Goal: Information Seeking & Learning: Learn about a topic

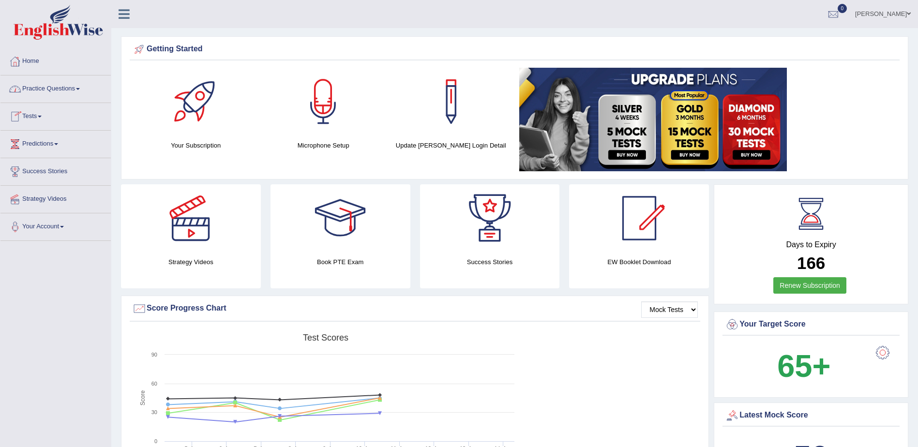
click at [80, 88] on span at bounding box center [78, 89] width 4 height 2
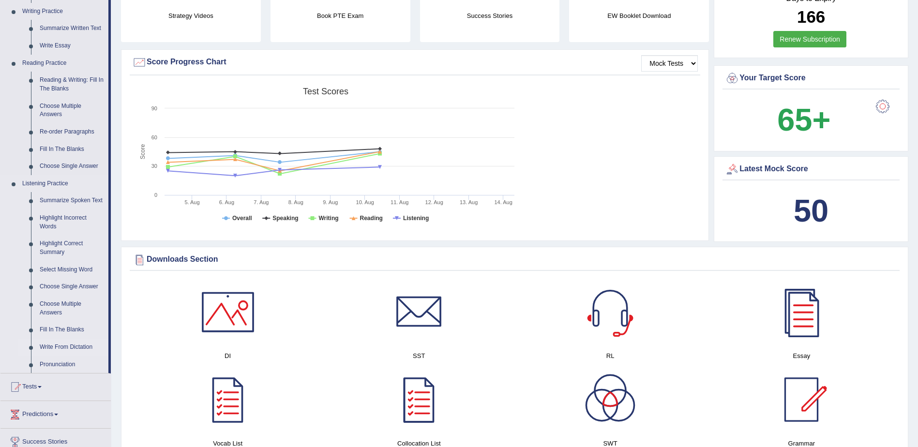
scroll to position [290, 0]
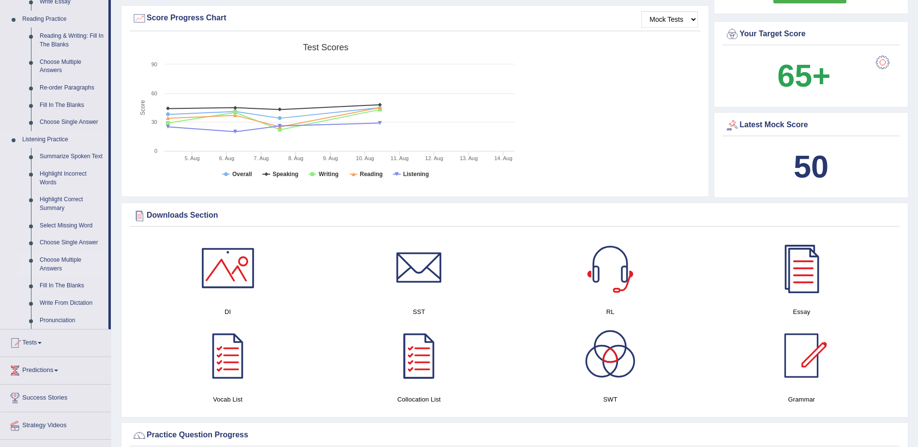
click at [65, 262] on link "Choose Multiple Answers" at bounding box center [71, 265] width 73 height 26
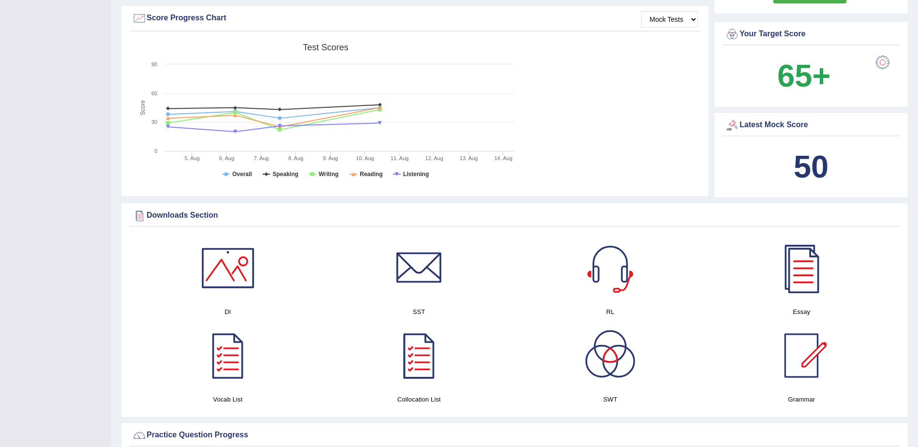
scroll to position [112, 0]
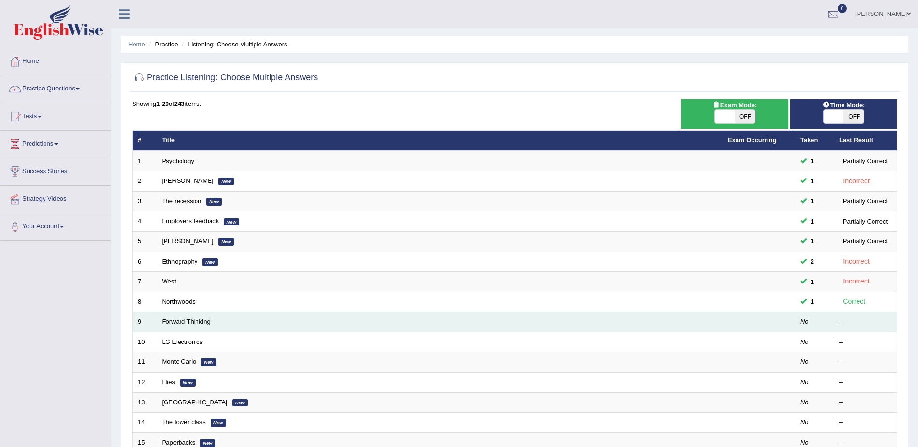
click at [200, 328] on td "Forward Thinking" at bounding box center [440, 322] width 566 height 20
click at [194, 322] on link "Forward Thinking" at bounding box center [186, 321] width 48 height 7
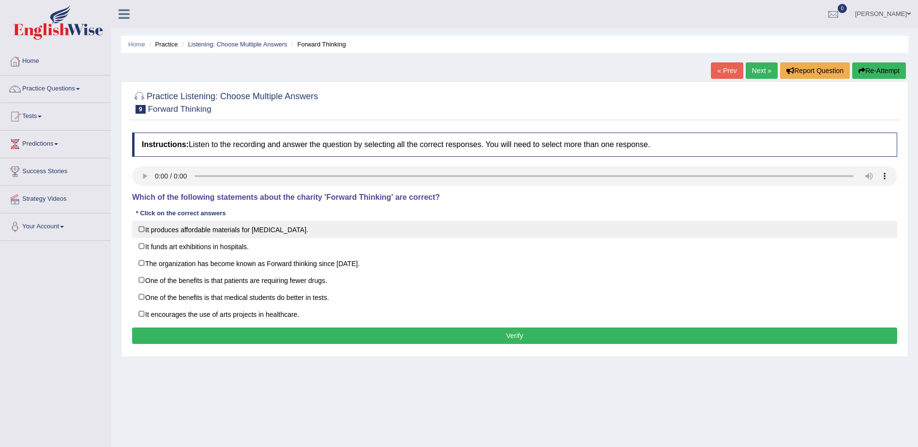
click at [140, 230] on label "It produces affordable materials for art therapy." at bounding box center [514, 229] width 765 height 17
checkbox input "true"
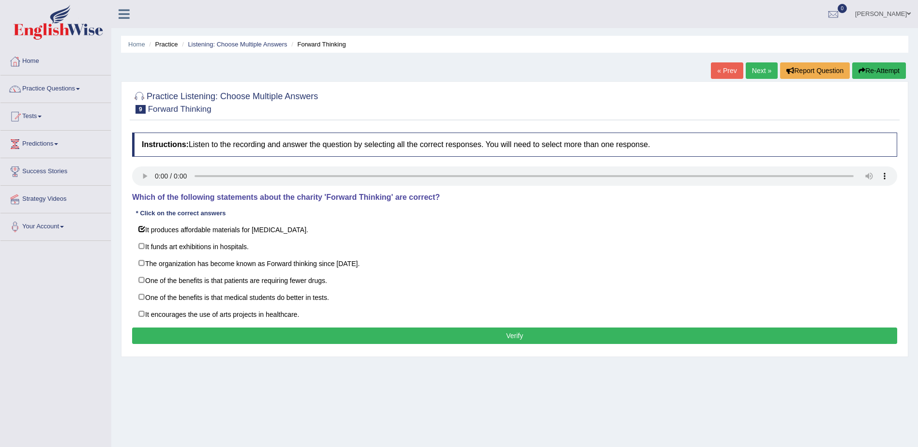
click at [512, 340] on button "Verify" at bounding box center [514, 336] width 765 height 16
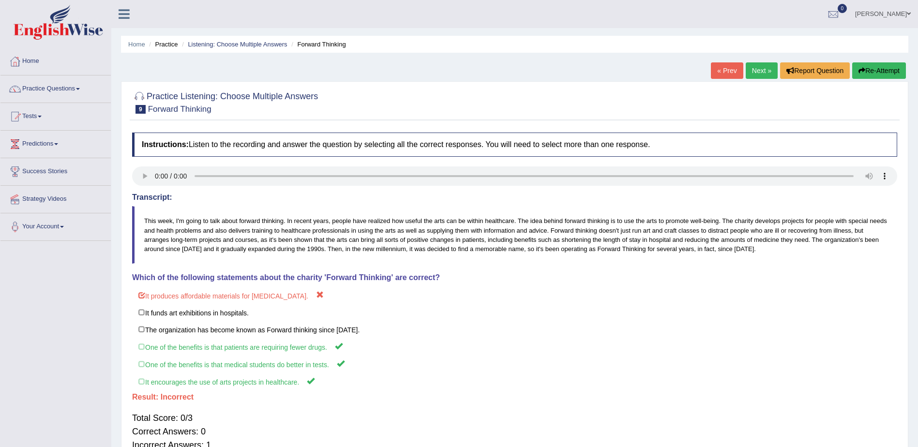
click at [764, 70] on link "Next »" at bounding box center [762, 70] width 32 height 16
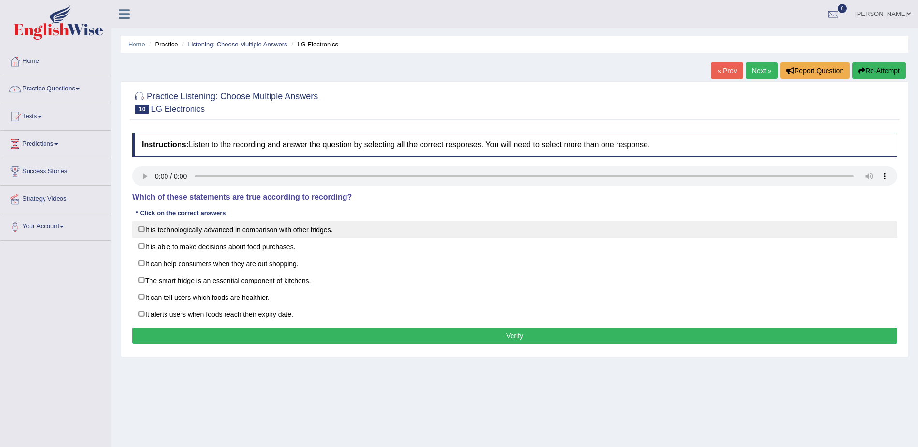
click at [139, 229] on label "It is technologically advanced in comparison with other fridges." at bounding box center [514, 229] width 765 height 17
checkbox input "true"
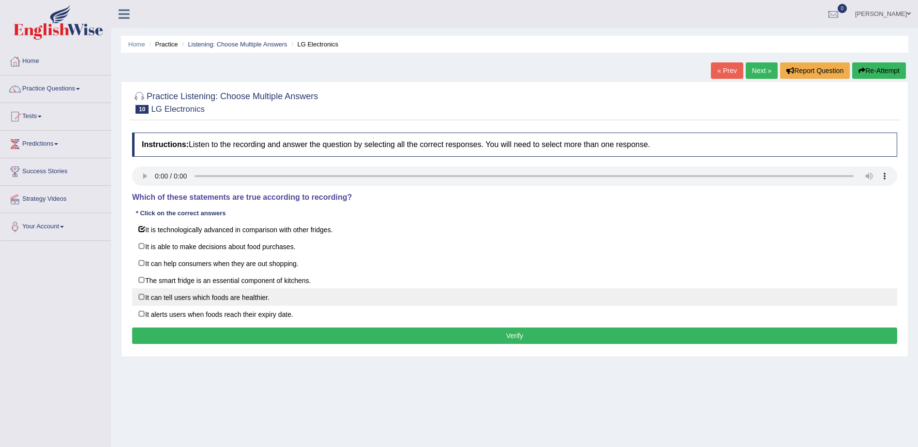
click at [138, 298] on label "It can tell users which foods are healthier." at bounding box center [514, 296] width 765 height 17
click at [140, 298] on label "It can tell users which foods are healthier." at bounding box center [514, 296] width 765 height 17
checkbox input "false"
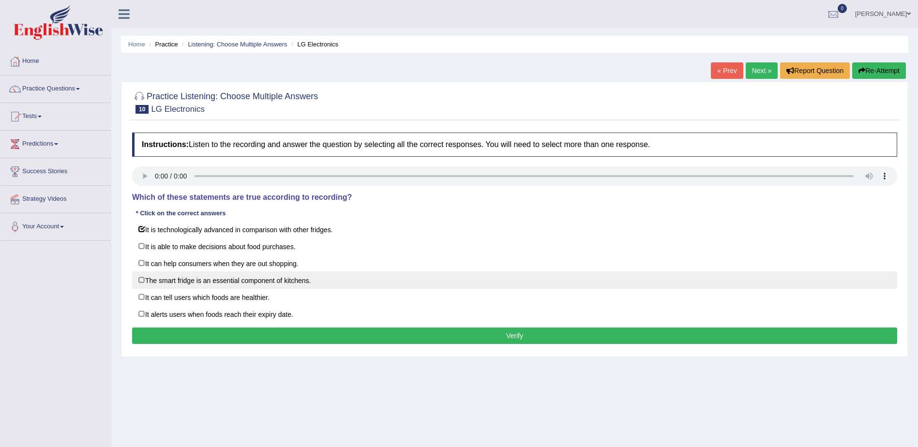
click at [142, 282] on label "The smart fridge is an essential component of kitchens." at bounding box center [514, 279] width 765 height 17
checkbox input "true"
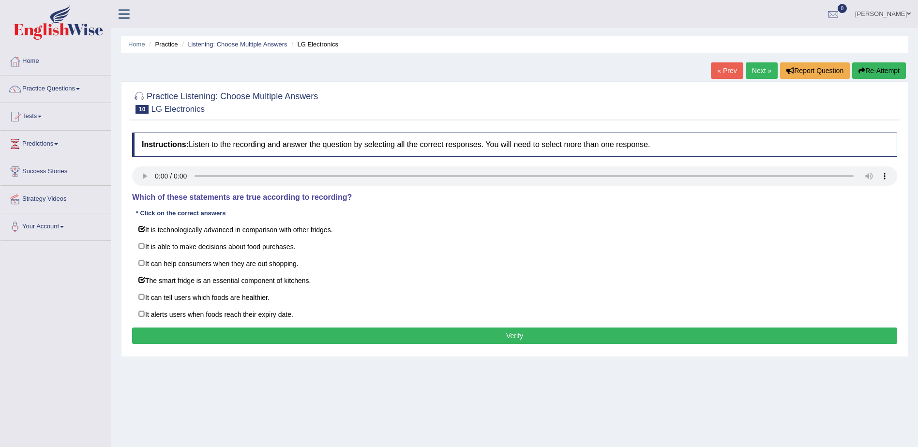
click at [518, 339] on button "Verify" at bounding box center [514, 336] width 765 height 16
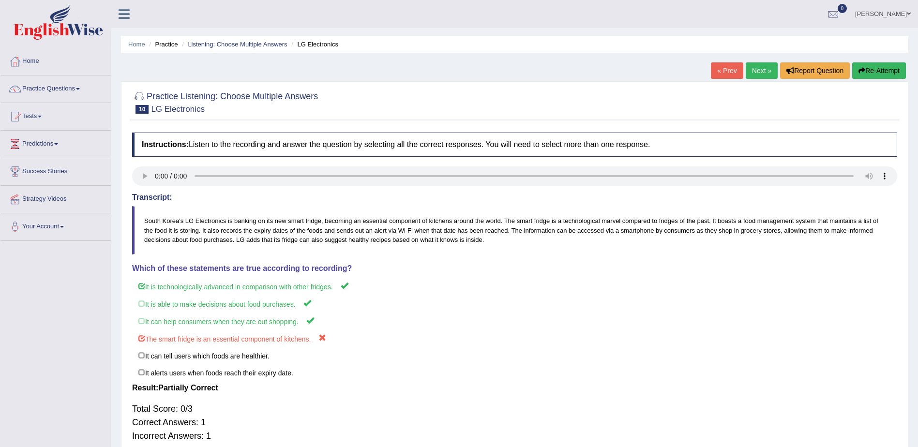
click at [759, 69] on link "Next »" at bounding box center [762, 70] width 32 height 16
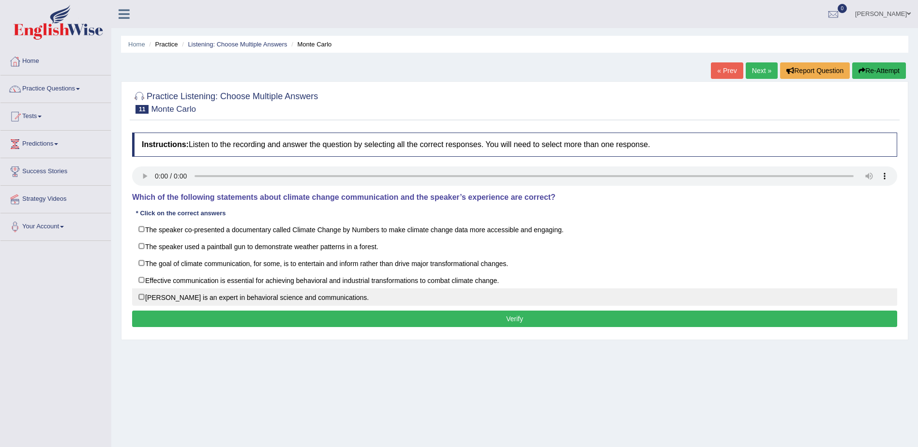
click at [141, 297] on label "Dr. Emily Shuckburgh is an expert in behavioral science and communications." at bounding box center [514, 296] width 765 height 17
checkbox input "true"
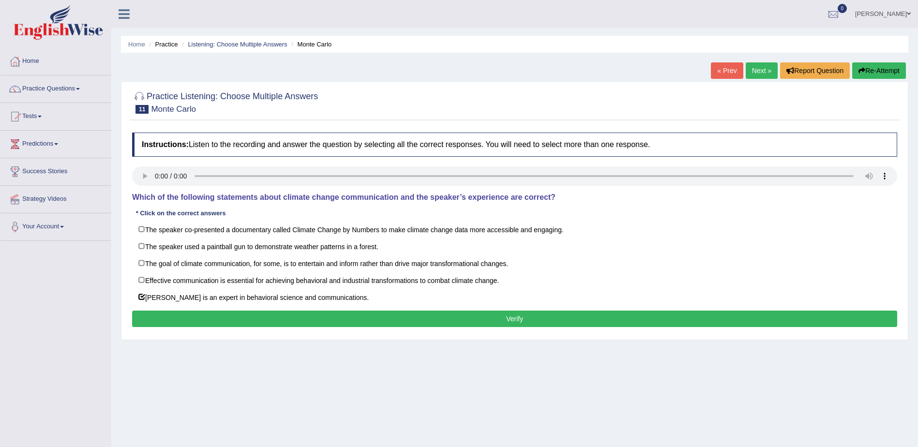
click at [515, 316] on button "Verify" at bounding box center [514, 319] width 765 height 16
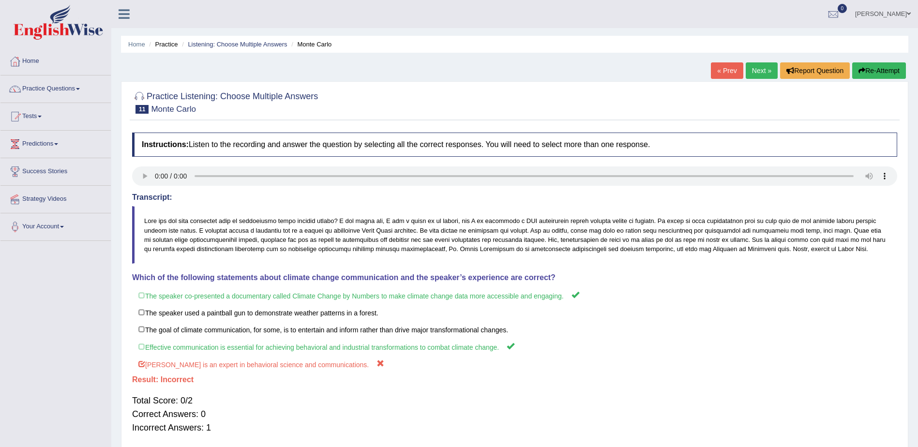
click at [760, 68] on link "Next »" at bounding box center [762, 70] width 32 height 16
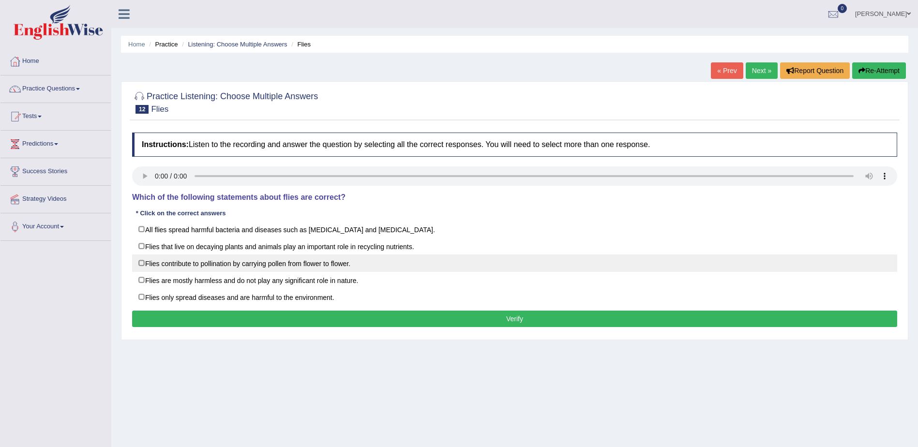
click at [138, 264] on label "Flies contribute to pollination by carrying pollen from flower to flower." at bounding box center [514, 262] width 765 height 17
checkbox input "true"
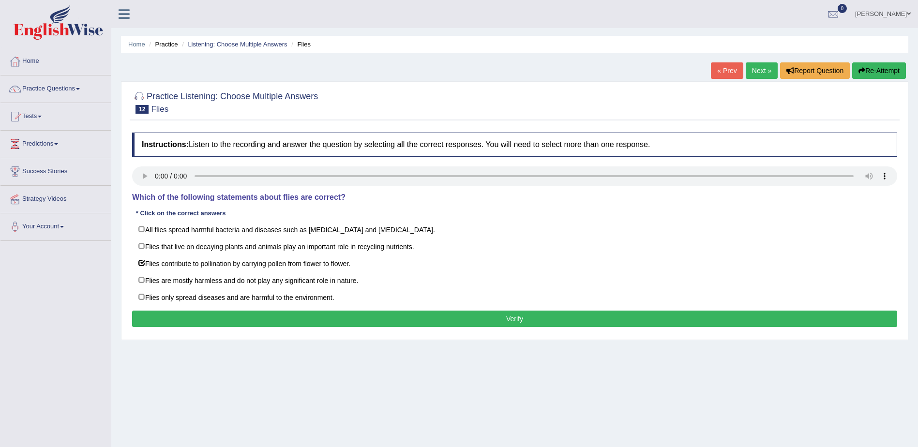
click at [514, 323] on button "Verify" at bounding box center [514, 319] width 765 height 16
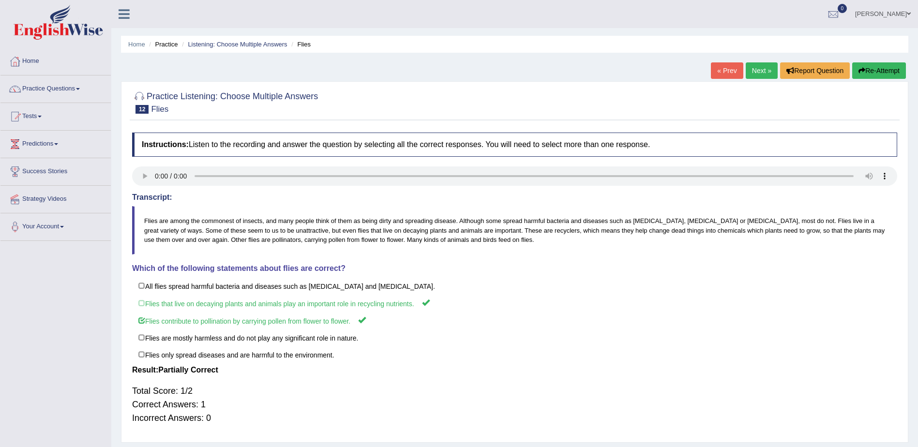
click at [755, 68] on link "Next »" at bounding box center [762, 70] width 32 height 16
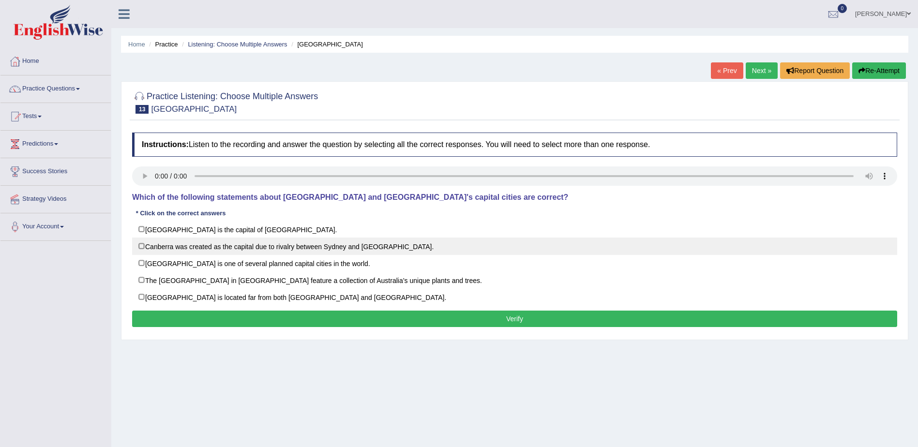
click at [144, 245] on label "Canberra was created as the capital due to rivalry between Sydney and Melbourne." at bounding box center [514, 246] width 765 height 17
checkbox input "true"
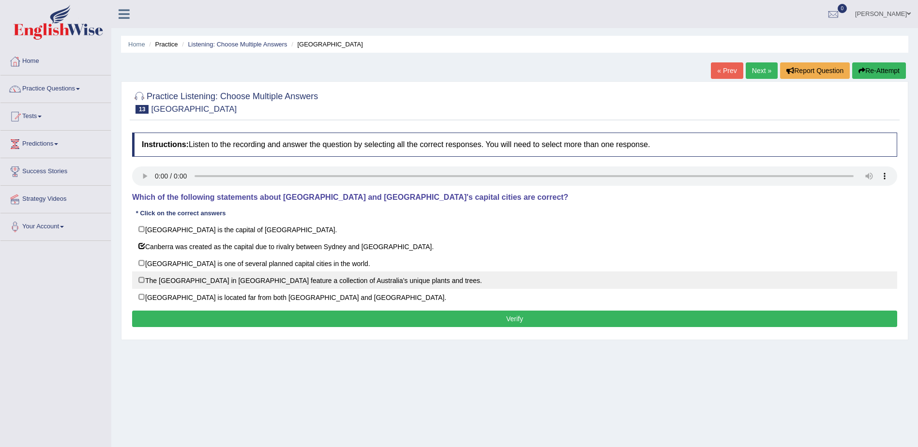
click at [140, 279] on label "The National Botanic Gardens in Canberra feature a collection of Australia’s un…" at bounding box center [514, 279] width 765 height 17
checkbox input "true"
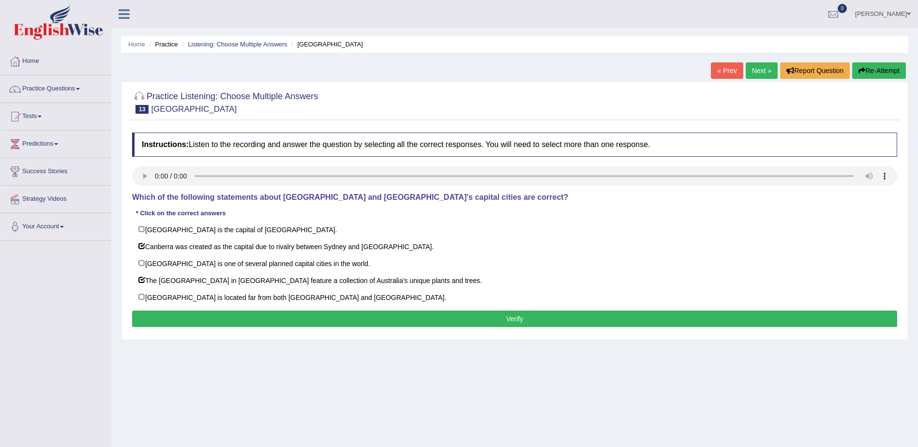
click at [512, 320] on button "Verify" at bounding box center [514, 319] width 765 height 16
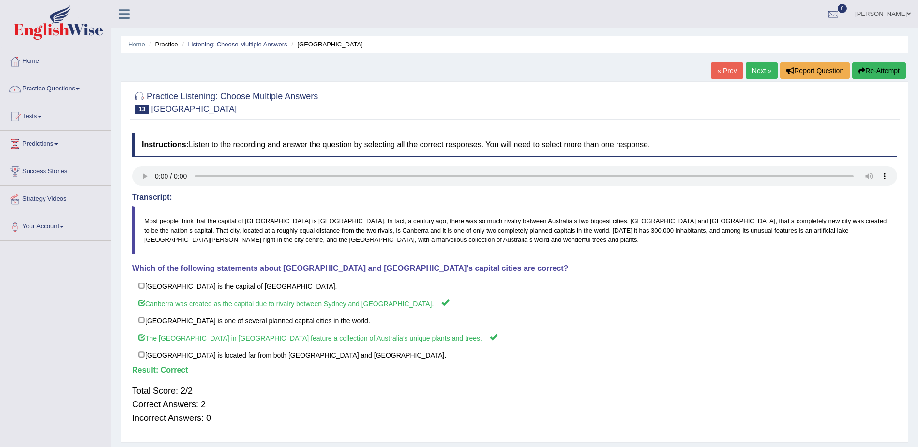
click at [758, 69] on link "Next »" at bounding box center [762, 70] width 32 height 16
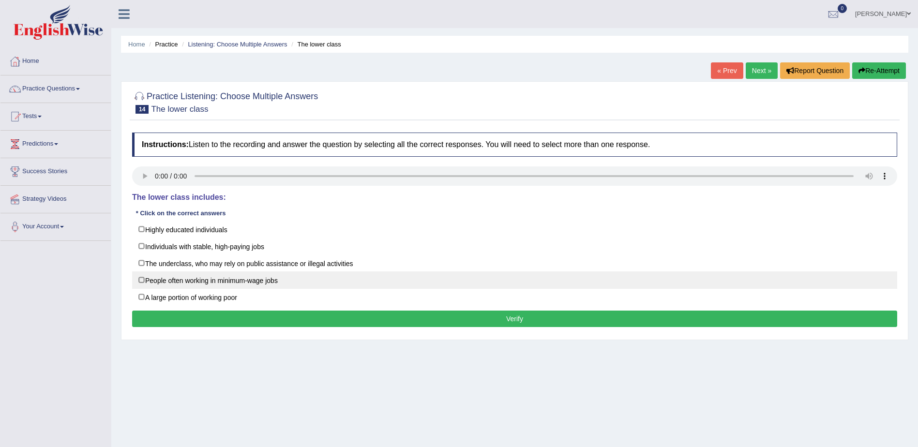
click at [143, 279] on label "People often working in minimum-wage jobs" at bounding box center [514, 279] width 765 height 17
checkbox input "true"
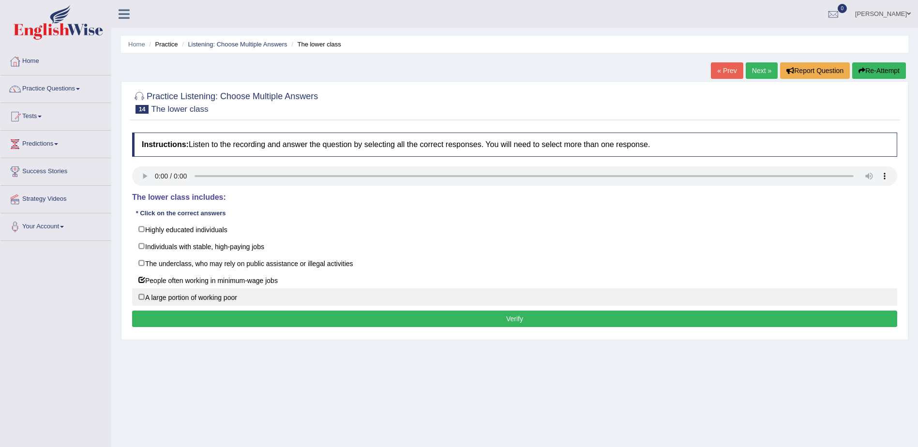
click at [141, 297] on label "A large portion of working poor" at bounding box center [514, 296] width 765 height 17
checkbox input "true"
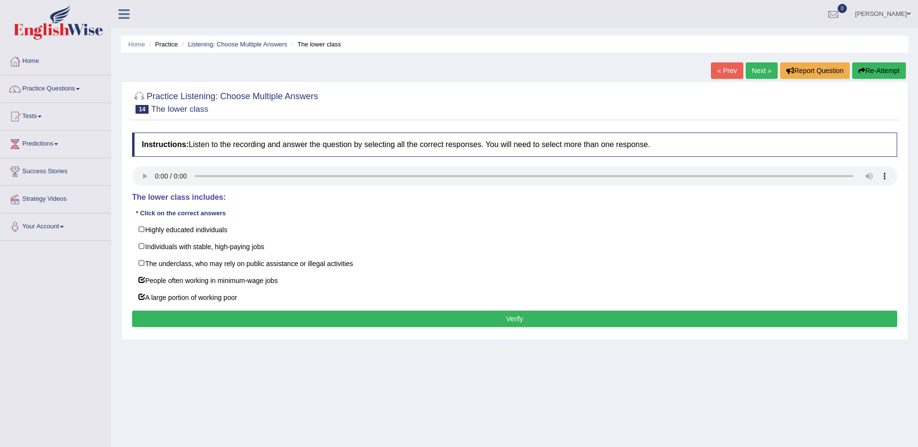
click at [508, 322] on button "Verify" at bounding box center [514, 319] width 765 height 16
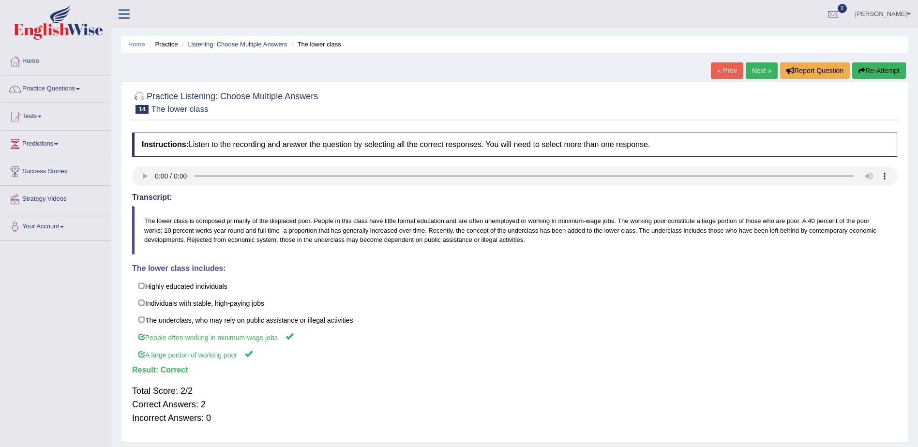
click at [753, 72] on link "Next »" at bounding box center [762, 70] width 32 height 16
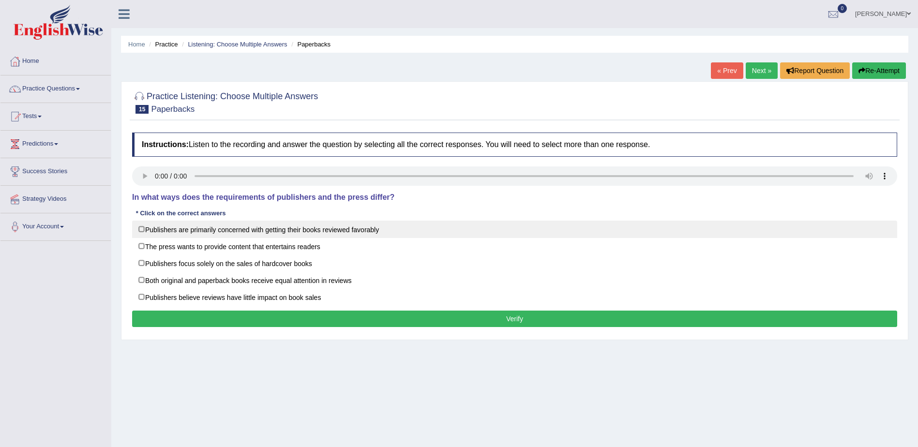
click at [141, 229] on label "Publishers are primarily concerned with getting their books reviewed favorably" at bounding box center [514, 229] width 765 height 17
checkbox input "true"
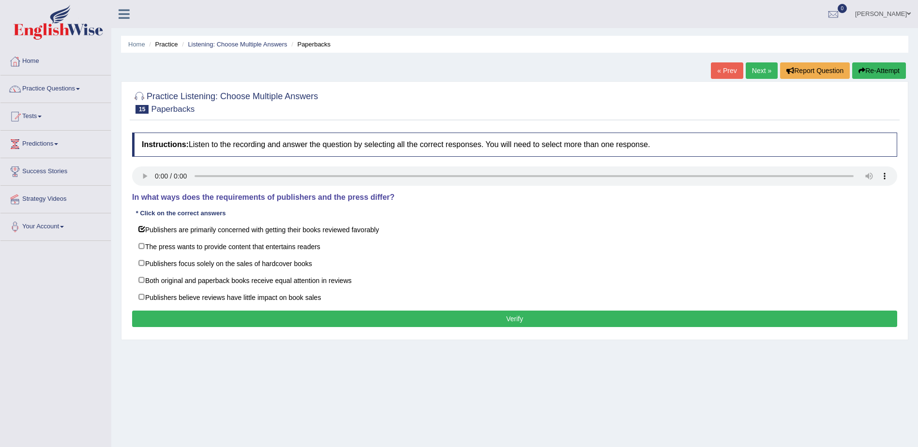
click at [519, 322] on button "Verify" at bounding box center [514, 319] width 765 height 16
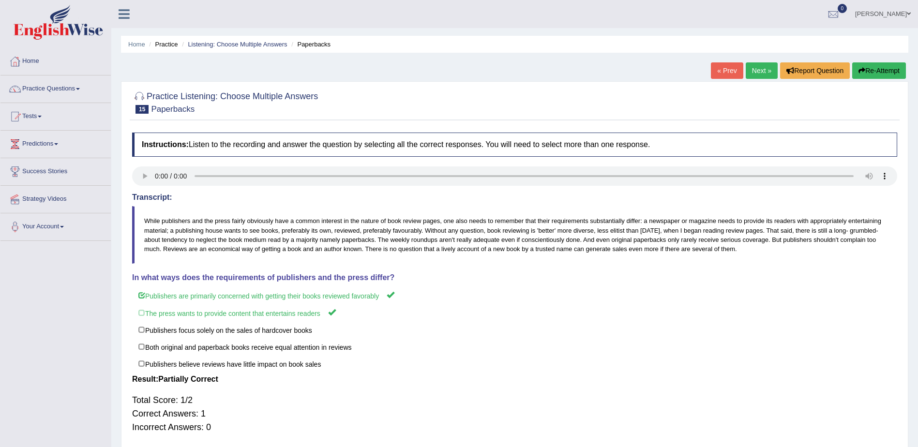
click at [759, 70] on link "Next »" at bounding box center [762, 70] width 32 height 16
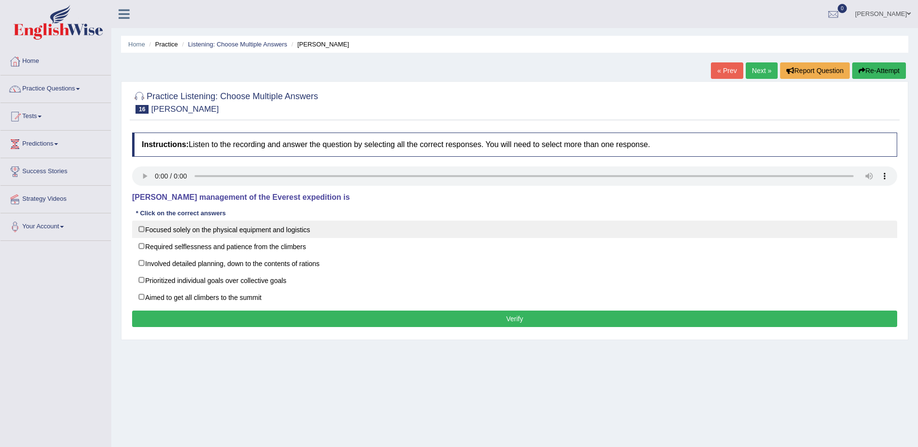
click at [142, 226] on label "Focused solely on the physical equipment and logistics" at bounding box center [514, 229] width 765 height 17
checkbox input "true"
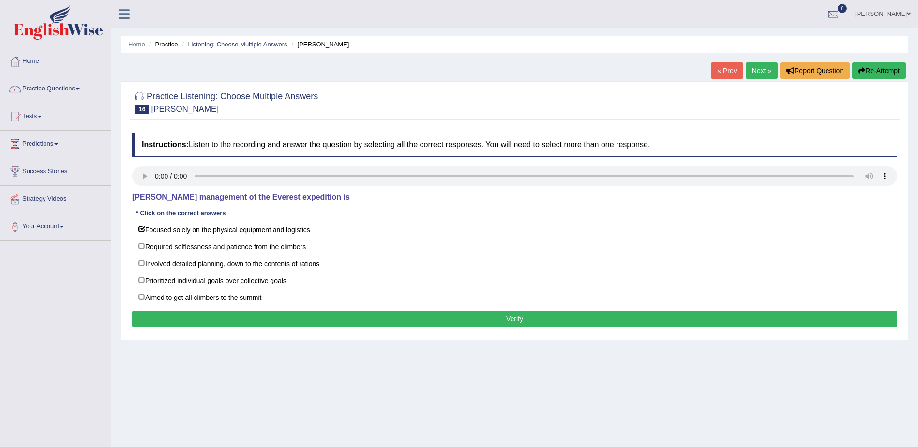
click at [512, 322] on button "Verify" at bounding box center [514, 319] width 765 height 16
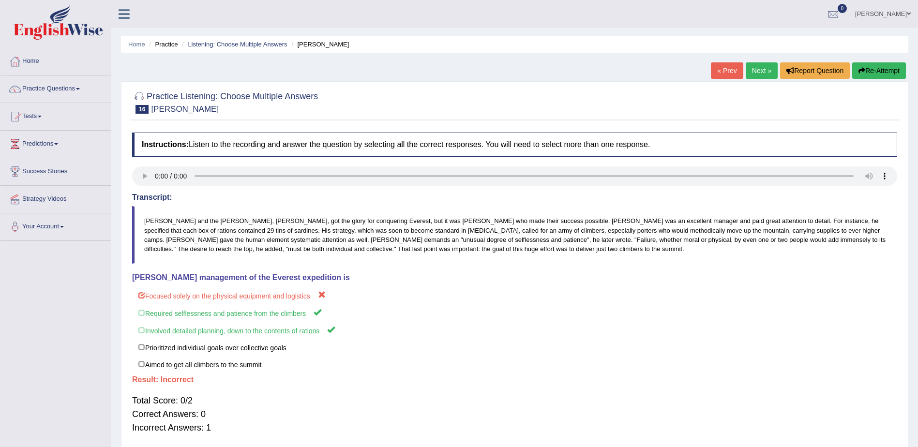
click at [754, 69] on link "Next »" at bounding box center [762, 70] width 32 height 16
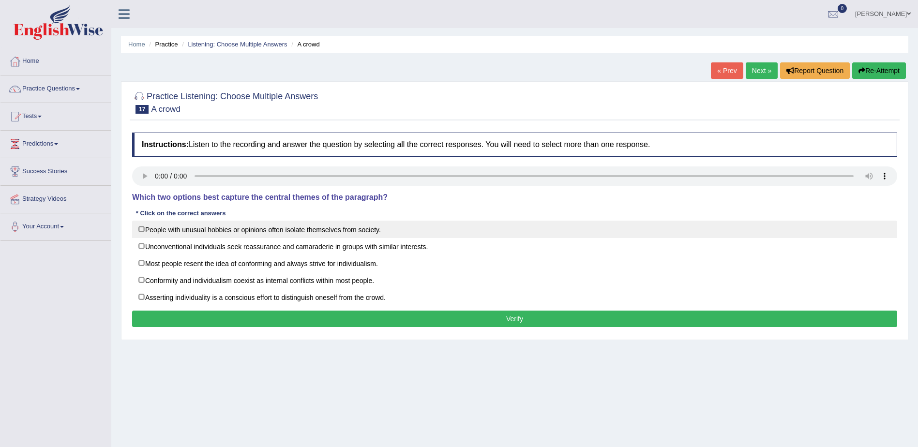
click at [141, 230] on label "People with unusual hobbies or opinions often isolate themselves from society." at bounding box center [514, 229] width 765 height 17
checkbox input "true"
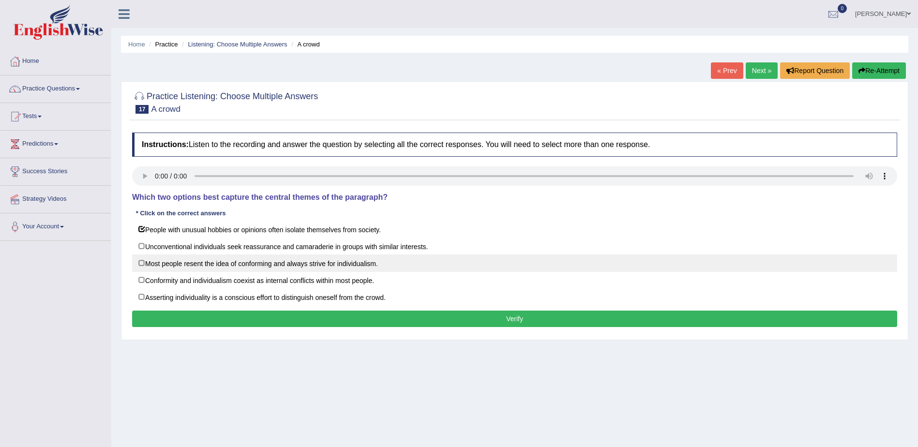
click at [141, 263] on label "Most people resent the idea of conforming and always strive for individualism." at bounding box center [514, 262] width 765 height 17
checkbox input "true"
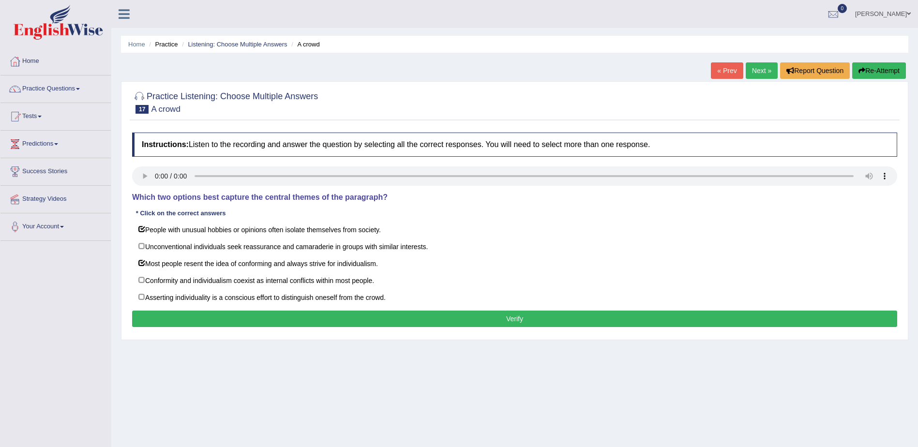
click at [517, 319] on button "Verify" at bounding box center [514, 319] width 765 height 16
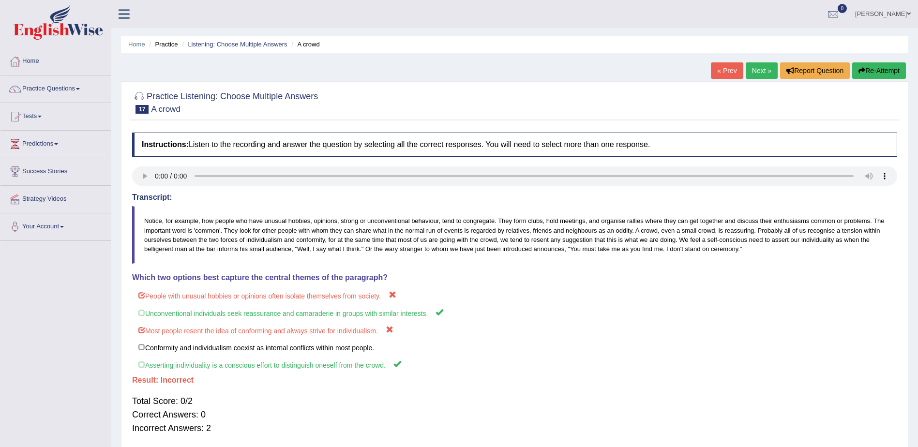
click at [756, 69] on link "Next »" at bounding box center [762, 70] width 32 height 16
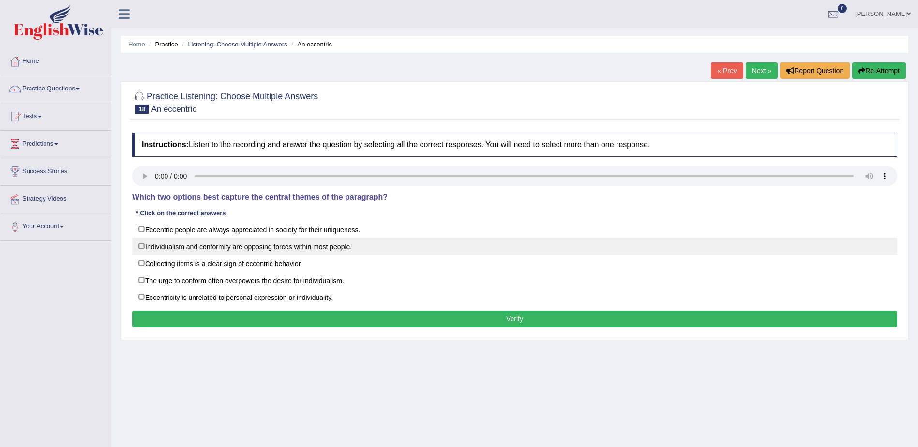
click at [142, 250] on label "Individualism and conformity are opposing forces within most people." at bounding box center [514, 246] width 765 height 17
checkbox input "true"
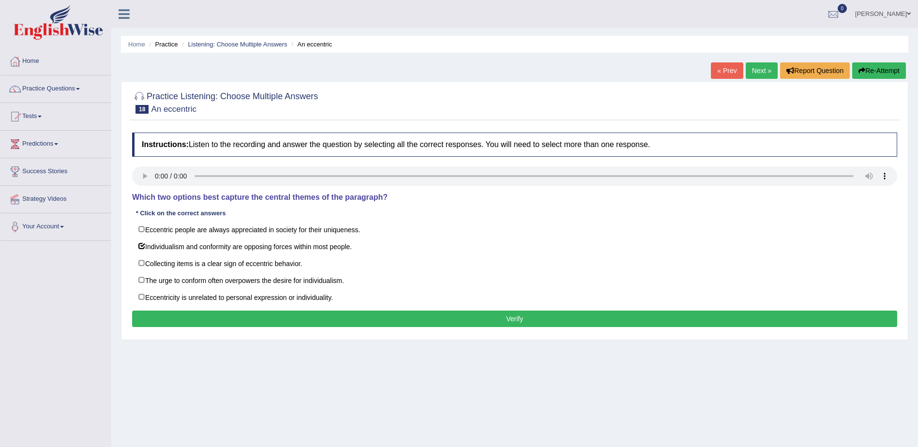
click at [517, 327] on button "Verify" at bounding box center [514, 319] width 765 height 16
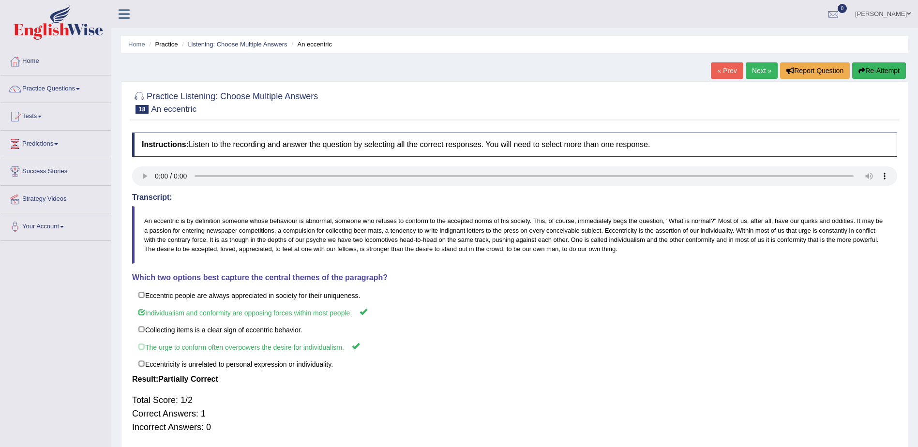
click at [756, 72] on link "Next »" at bounding box center [762, 70] width 32 height 16
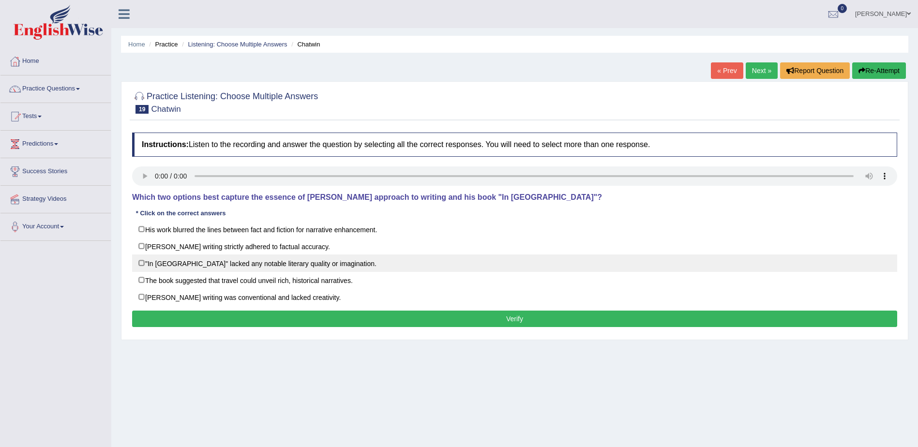
click at [142, 266] on label ""In Patagonia" lacked any notable literary quality or imagination." at bounding box center [514, 262] width 765 height 17
checkbox input "true"
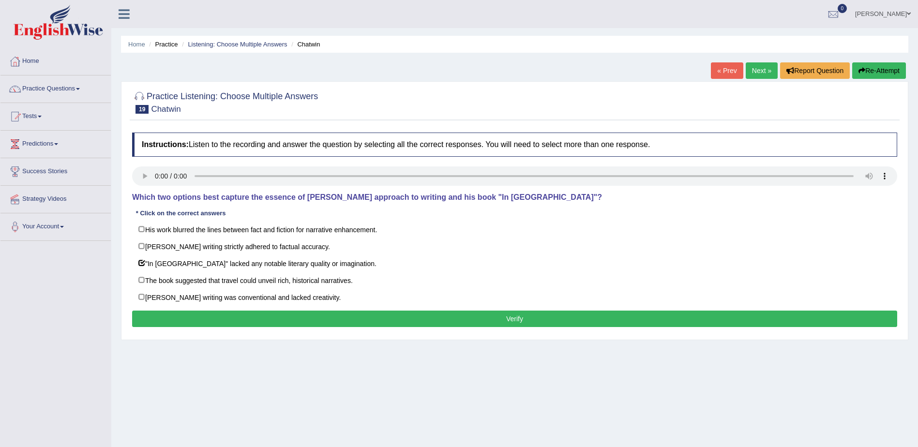
click at [522, 321] on button "Verify" at bounding box center [514, 319] width 765 height 16
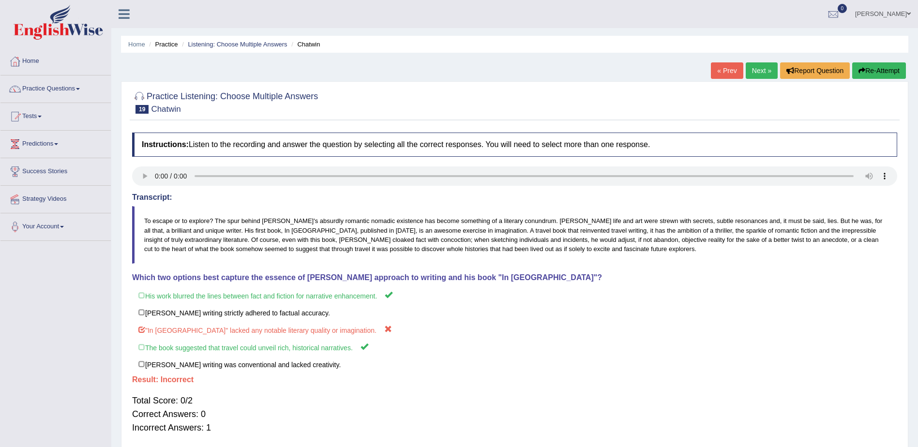
click at [754, 71] on link "Next »" at bounding box center [762, 70] width 32 height 16
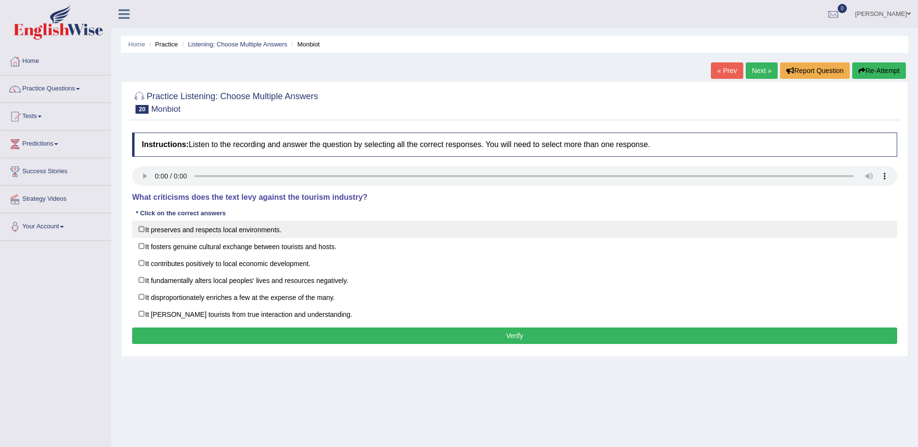
click at [143, 227] on label "It preserves and respects local environments." at bounding box center [514, 229] width 765 height 17
click at [142, 229] on label "It preserves and respects local environments." at bounding box center [514, 229] width 765 height 17
checkbox input "false"
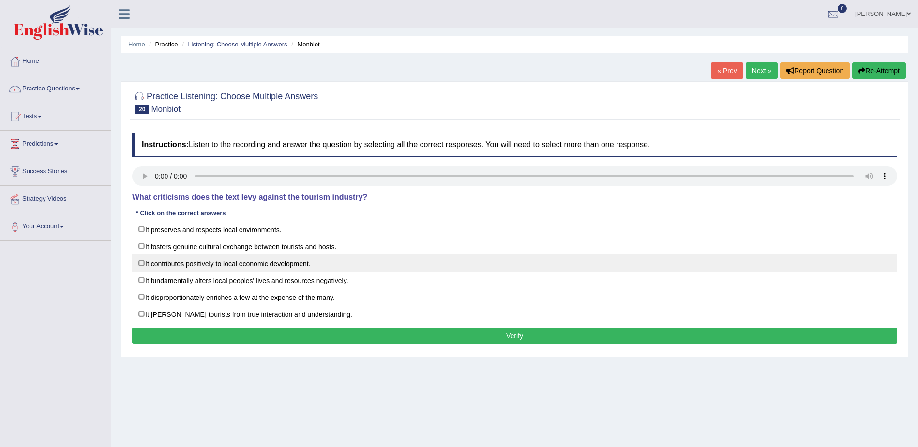
click at [141, 261] on label "It contributes positively to local economic development." at bounding box center [514, 262] width 765 height 17
checkbox input "true"
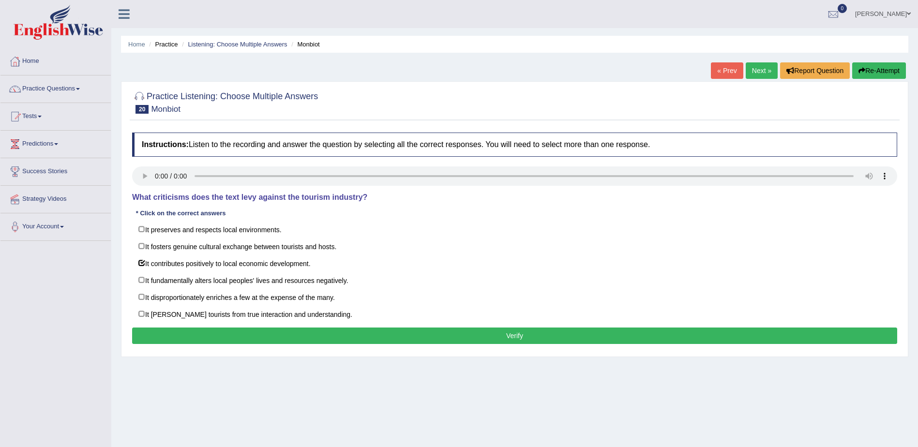
click at [513, 339] on button "Verify" at bounding box center [514, 336] width 765 height 16
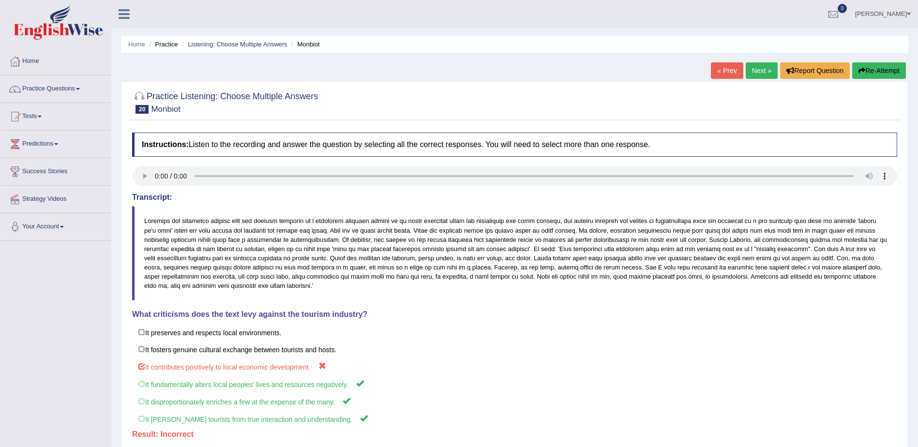
click at [750, 70] on link "Next »" at bounding box center [762, 70] width 32 height 16
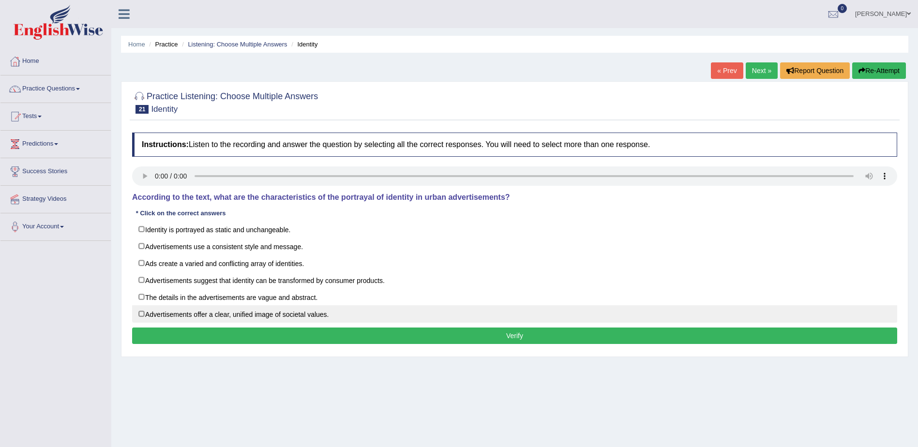
click at [144, 315] on label "Advertisements offer a clear, unified image of societal values." at bounding box center [514, 313] width 765 height 17
checkbox input "true"
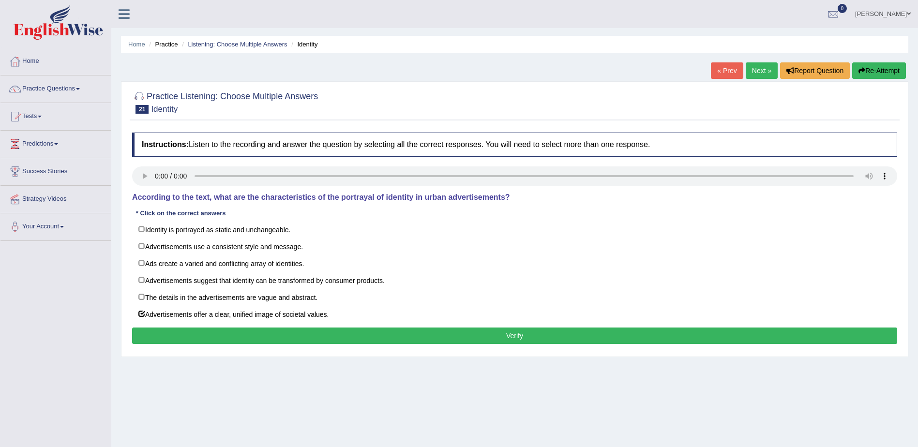
click at [513, 339] on button "Verify" at bounding box center [514, 336] width 765 height 16
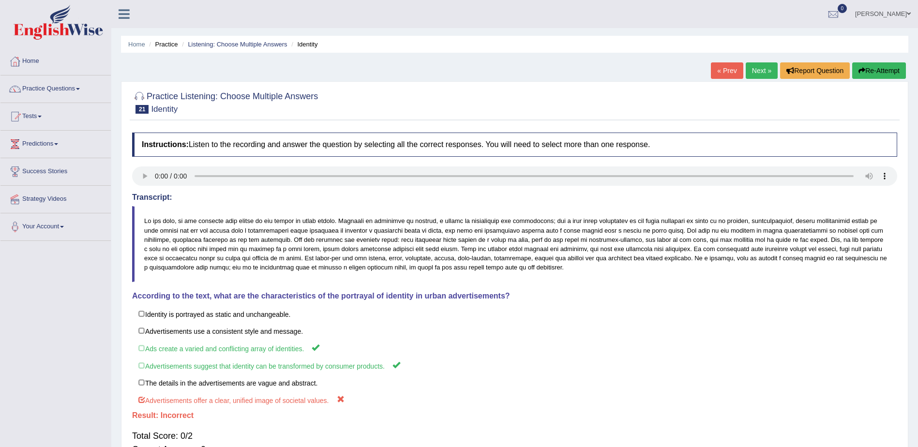
click at [762, 71] on link "Next »" at bounding box center [762, 70] width 32 height 16
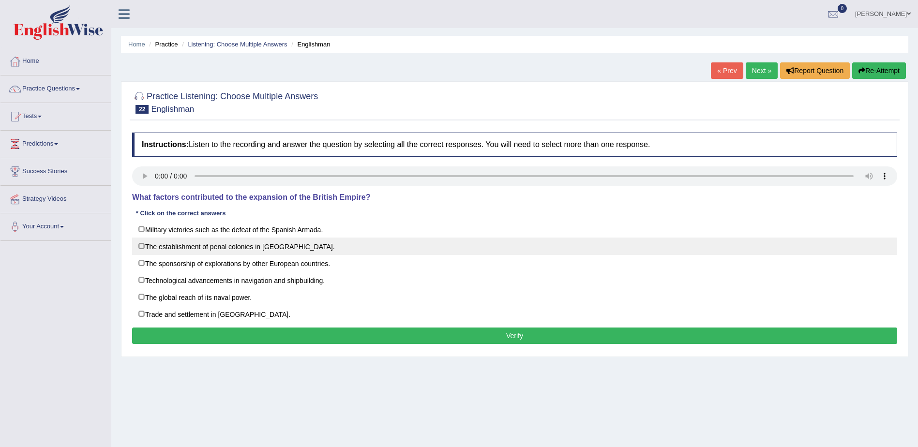
click at [143, 246] on label "The establishment of penal colonies in [GEOGRAPHIC_DATA]." at bounding box center [514, 246] width 765 height 17
checkbox input "true"
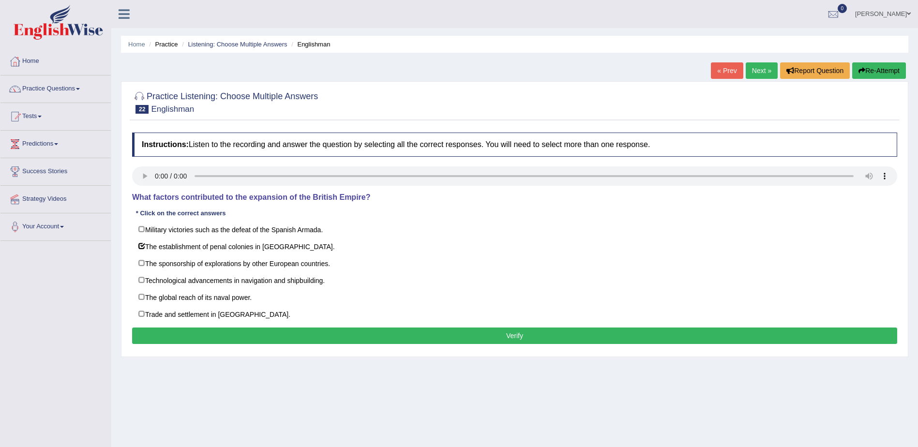
click at [517, 340] on button "Verify" at bounding box center [514, 336] width 765 height 16
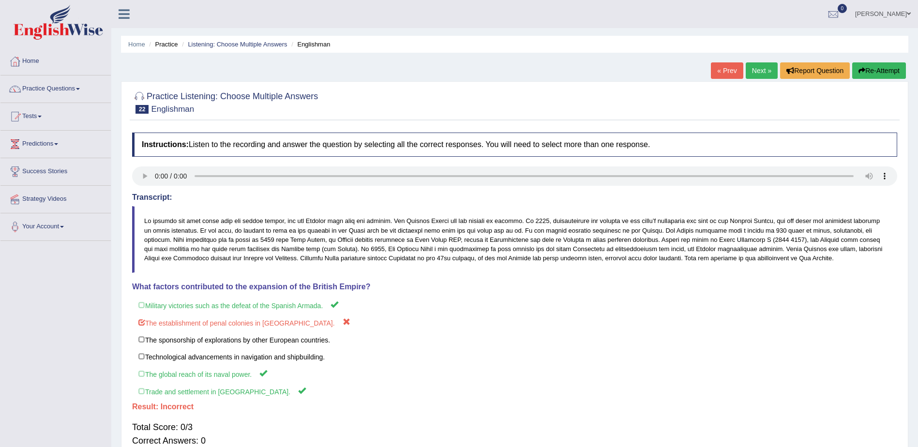
click at [760, 72] on link "Next »" at bounding box center [762, 70] width 32 height 16
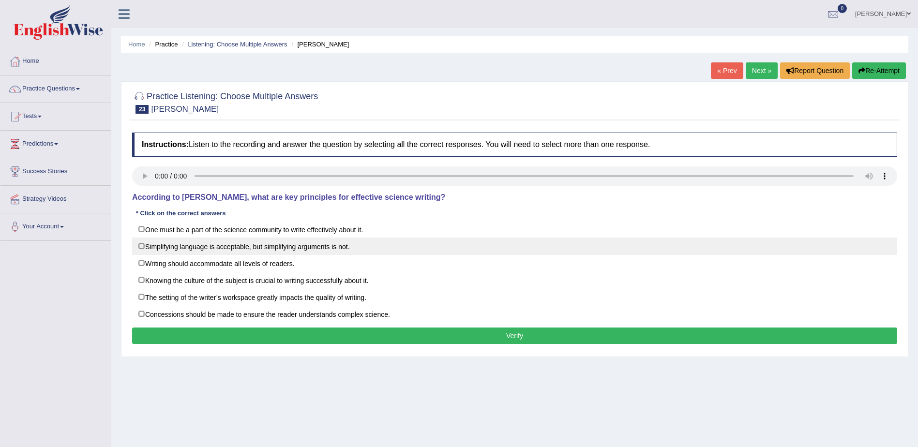
click at [140, 244] on label "Simplifying language is acceptable, but simplifying arguments is not." at bounding box center [514, 246] width 765 height 17
checkbox input "true"
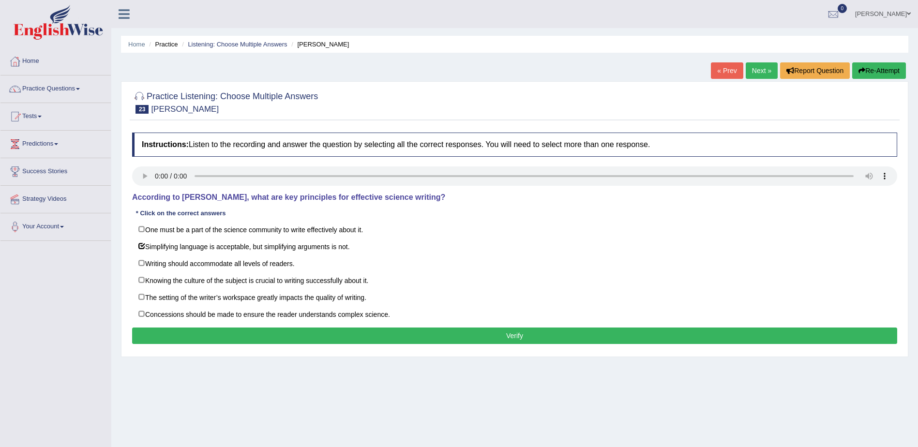
click at [517, 340] on button "Verify" at bounding box center [514, 336] width 765 height 16
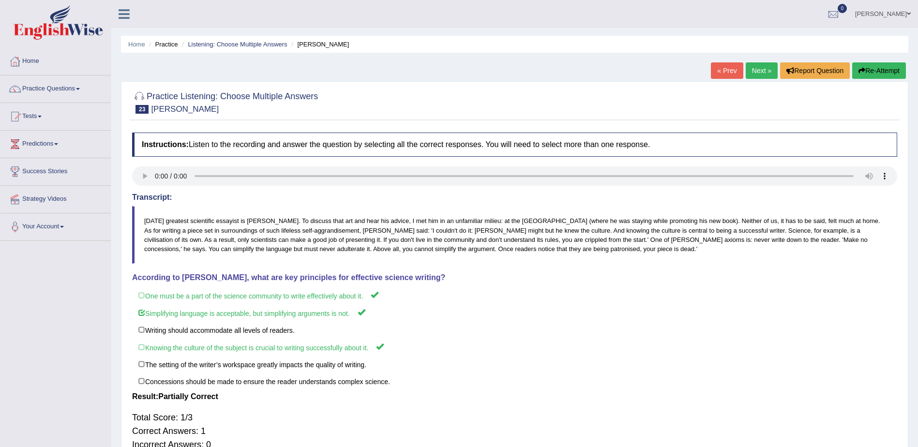
click at [760, 72] on link "Next »" at bounding box center [762, 70] width 32 height 16
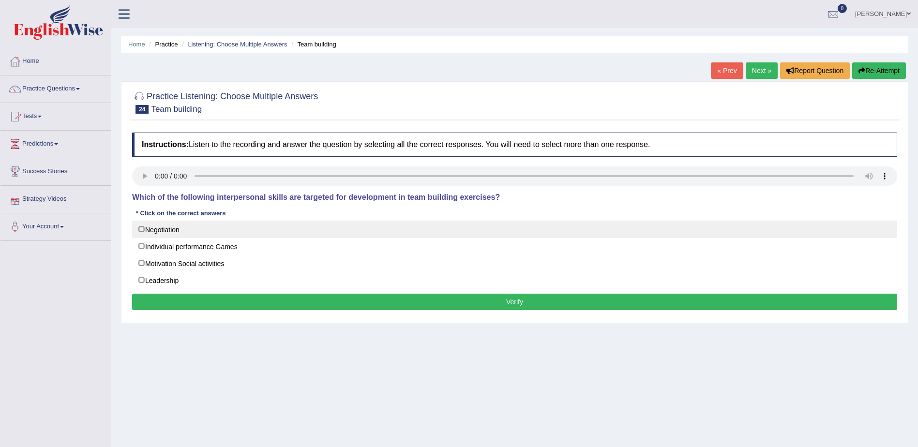
click at [141, 229] on label "Negotiation" at bounding box center [514, 229] width 765 height 17
checkbox input "true"
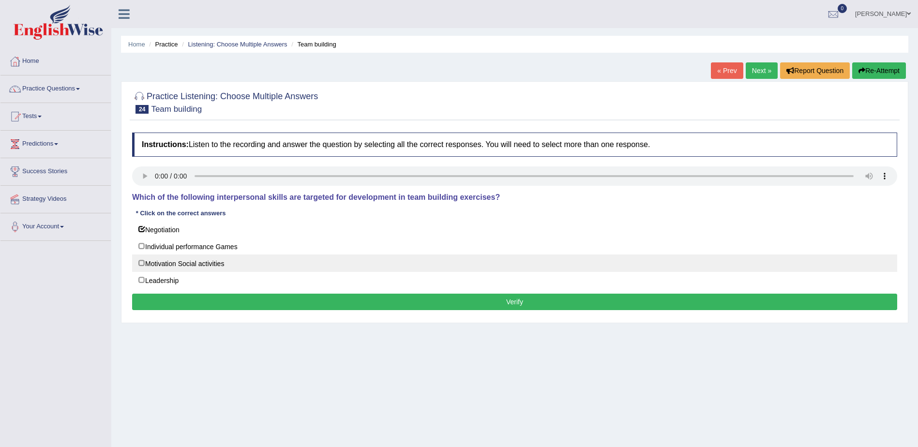
click at [140, 265] on label "Motivation Social activities" at bounding box center [514, 262] width 765 height 17
checkbox input "true"
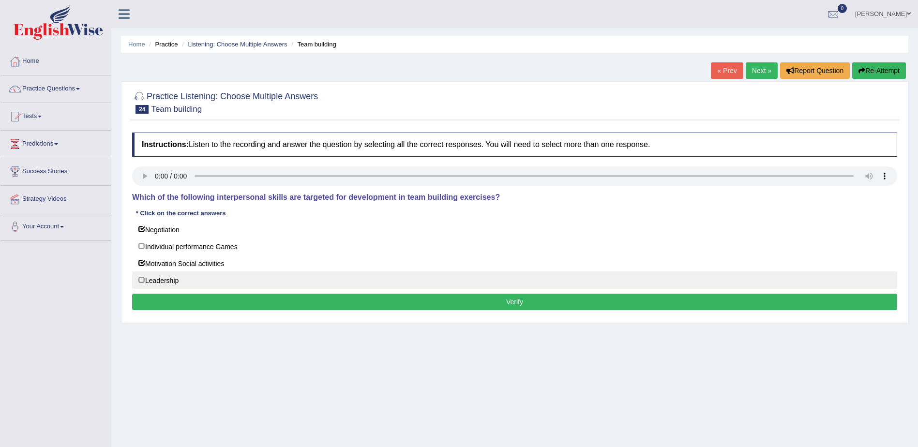
click at [141, 282] on label "Leadership" at bounding box center [514, 279] width 765 height 17
checkbox input "true"
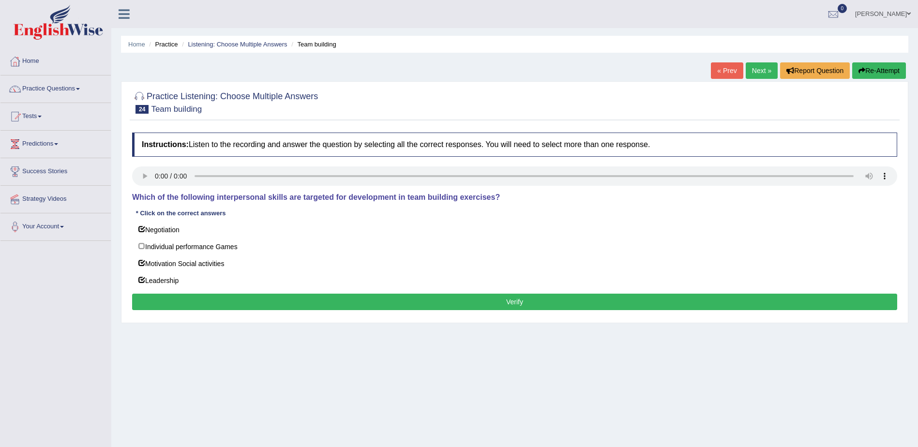
click at [515, 302] on button "Verify" at bounding box center [514, 302] width 765 height 16
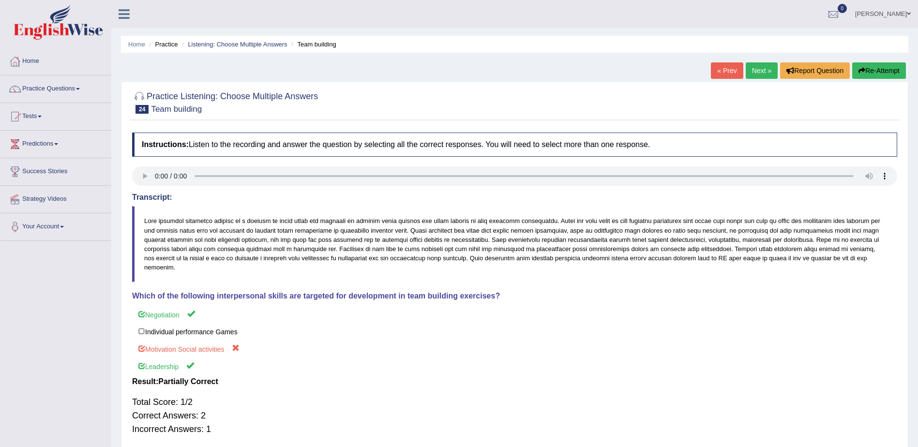
click at [759, 65] on link "Next »" at bounding box center [762, 70] width 32 height 16
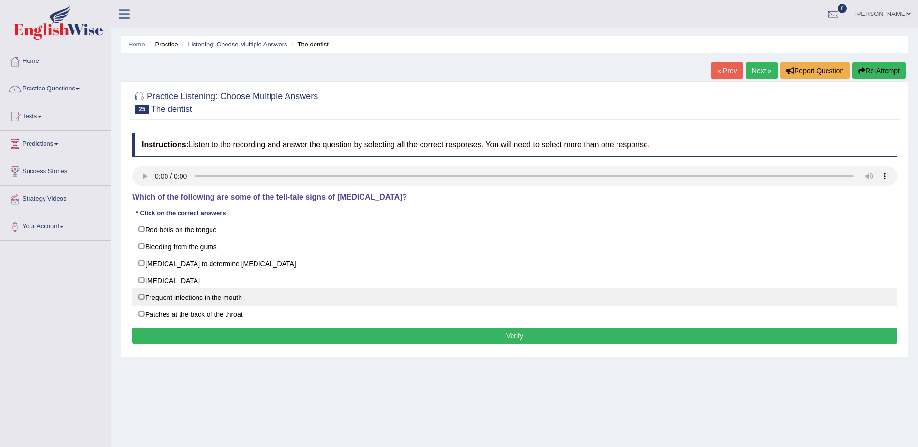
click at [139, 300] on label "Frequent infections in the mouth" at bounding box center [514, 296] width 765 height 17
checkbox input "true"
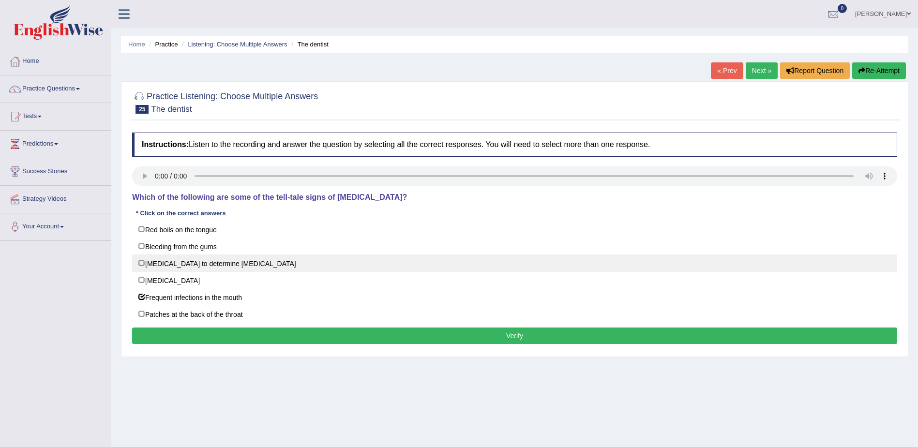
click at [140, 264] on label "Biopsy to determine malignancy" at bounding box center [514, 262] width 765 height 17
checkbox input "true"
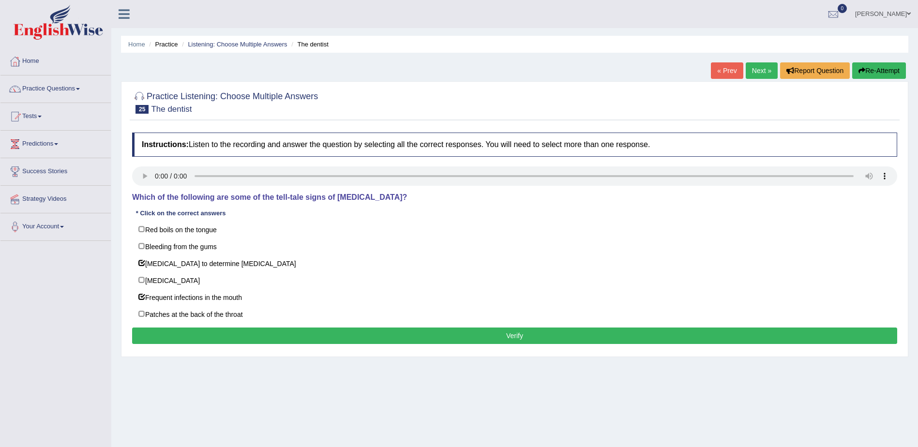
click at [512, 337] on button "Verify" at bounding box center [514, 336] width 765 height 16
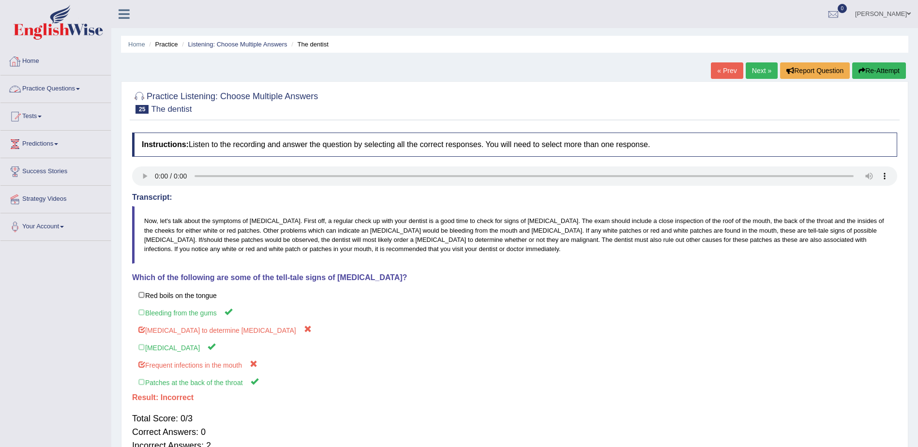
click at [80, 87] on link "Practice Questions" at bounding box center [55, 87] width 110 height 24
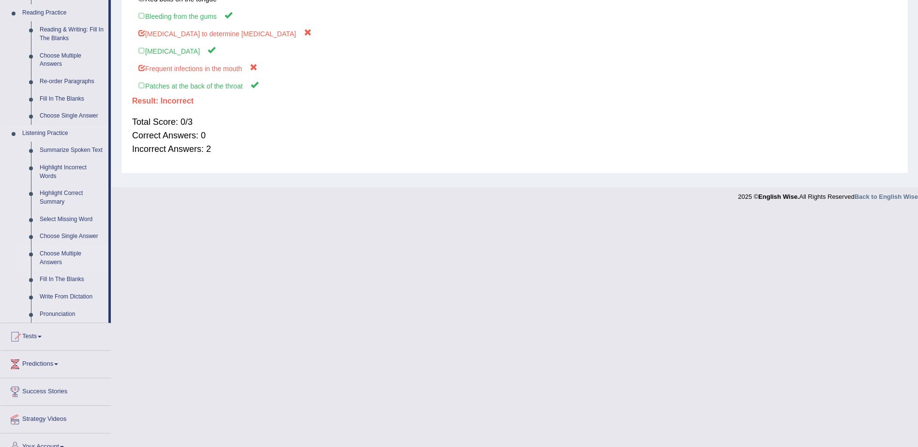
scroll to position [311, 0]
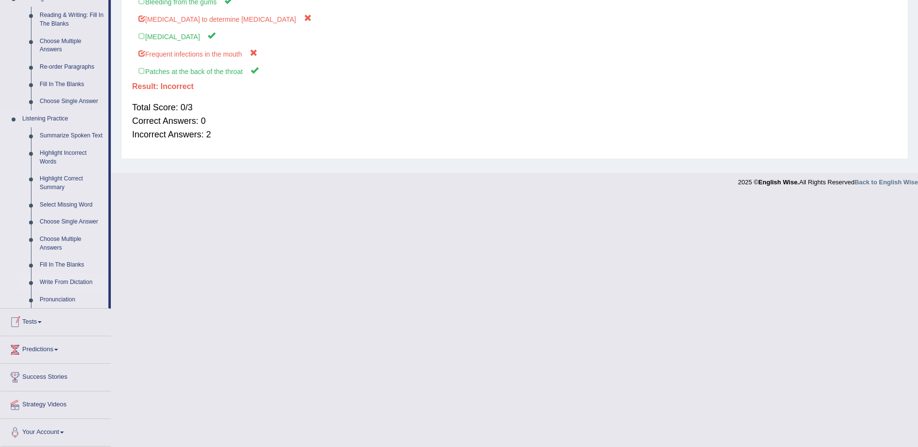
click at [57, 279] on link "Write From Dictation" at bounding box center [71, 282] width 73 height 17
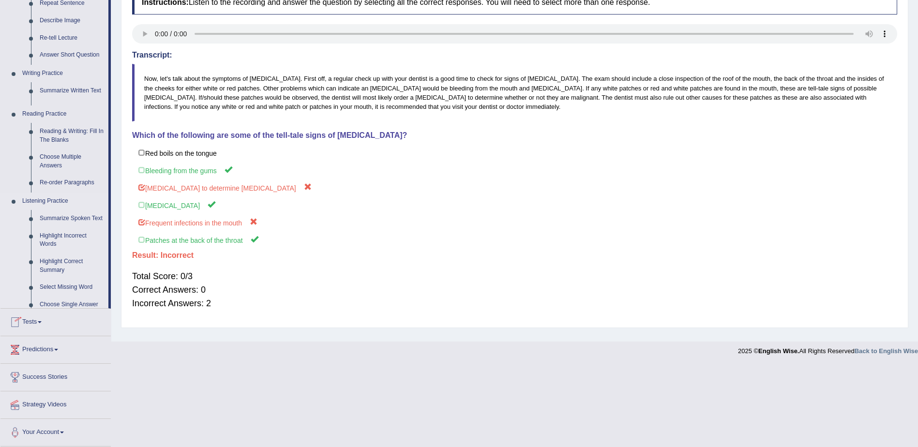
scroll to position [61, 0]
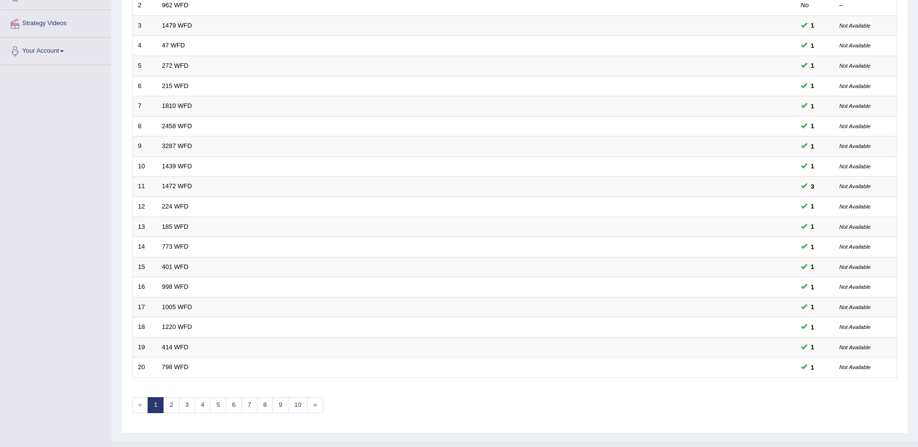
scroll to position [194, 0]
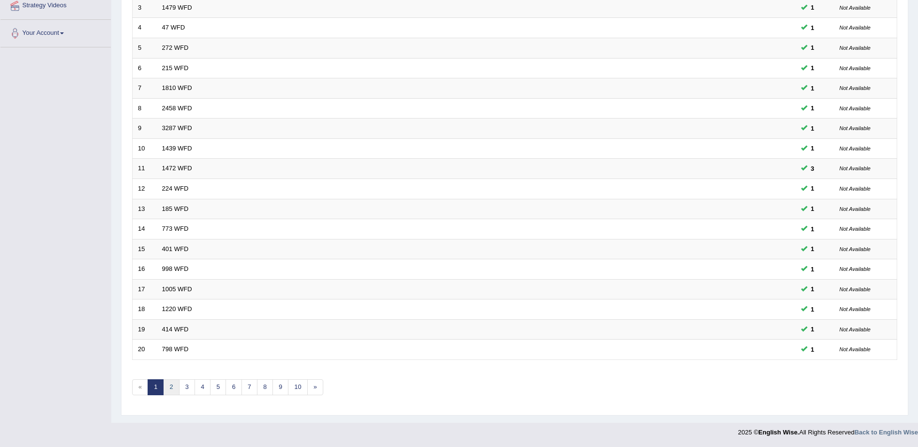
click at [169, 389] on link "2" at bounding box center [171, 387] width 16 height 16
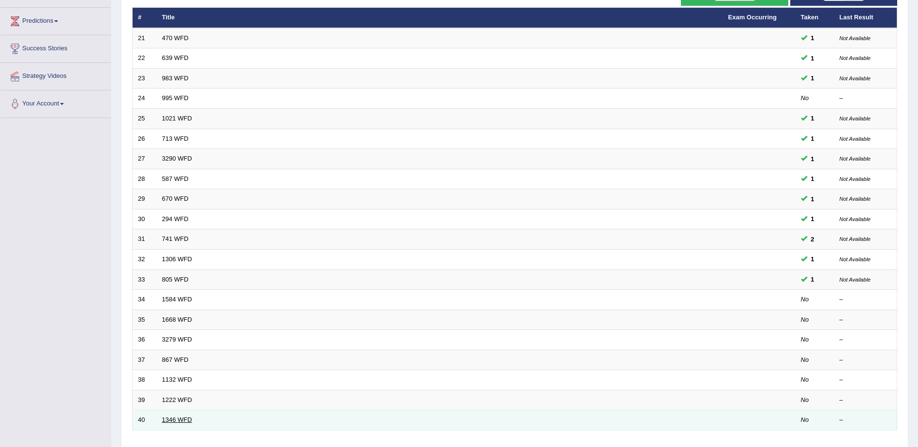
scroll to position [145, 0]
